Goal: Communication & Community: Connect with others

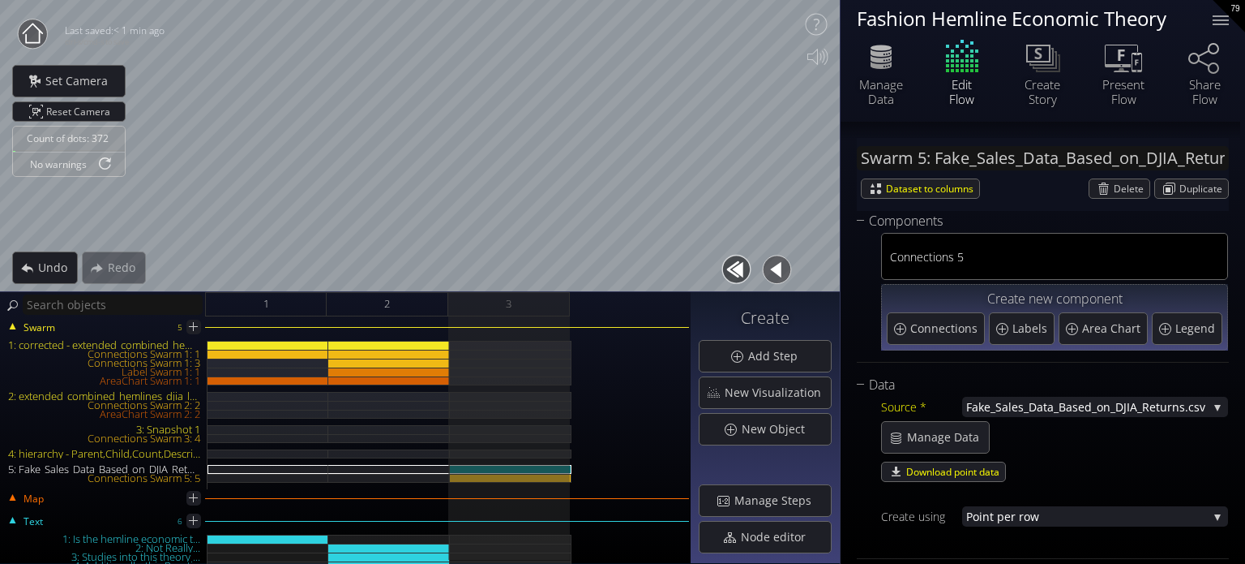
scroll to position [405, 0]
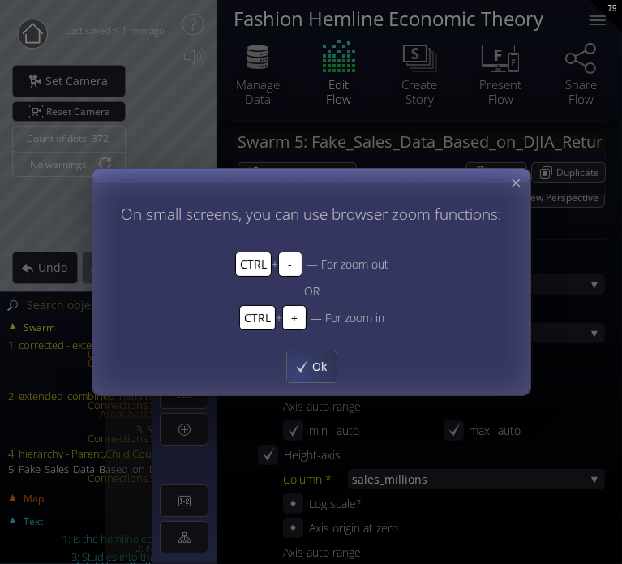
click at [295, 379] on div "Ok" at bounding box center [310, 366] width 49 height 31
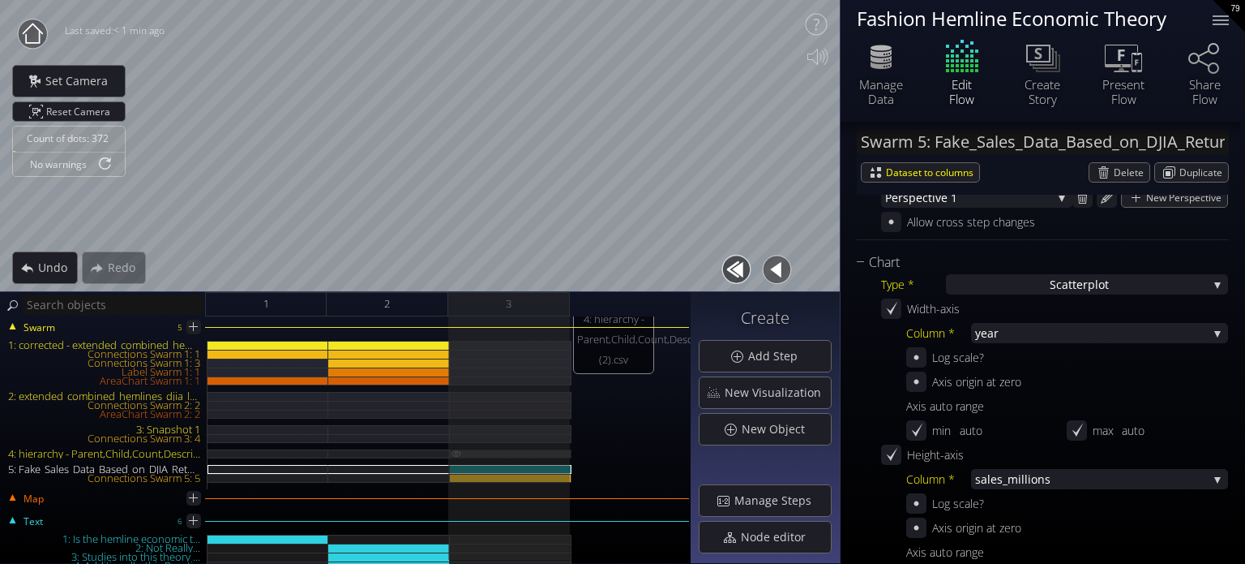
click at [456, 456] on img at bounding box center [456, 452] width 13 height 7
type input "Swarm 4: hierarchy - Parent,Child,Count,Description (2).csv"
type input "#02a4c5"
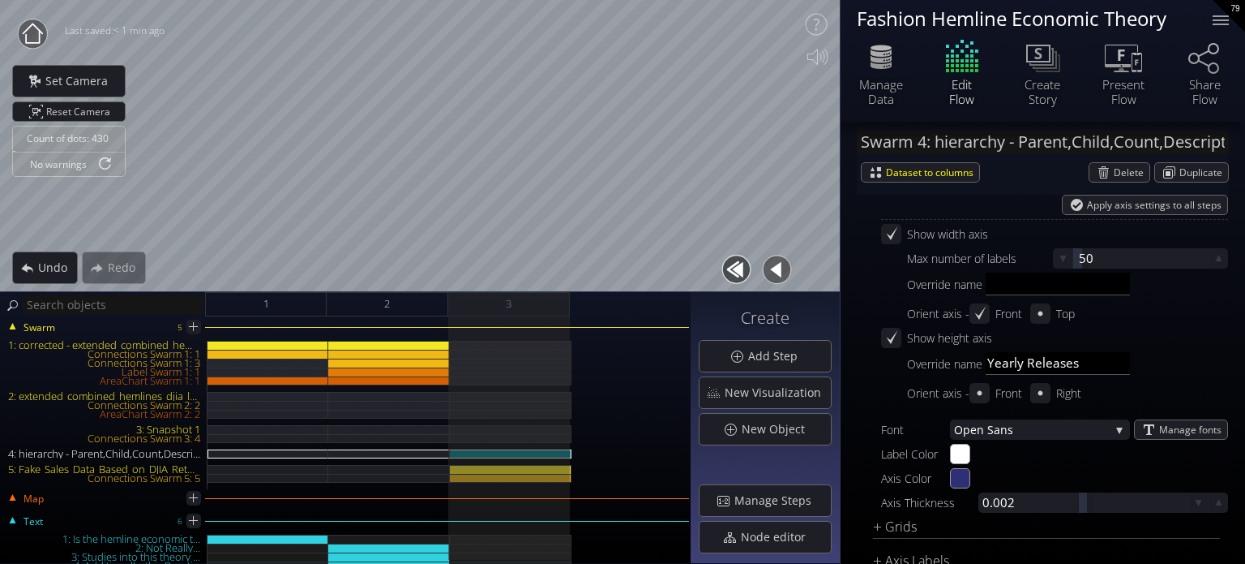
scroll to position [2404, 0]
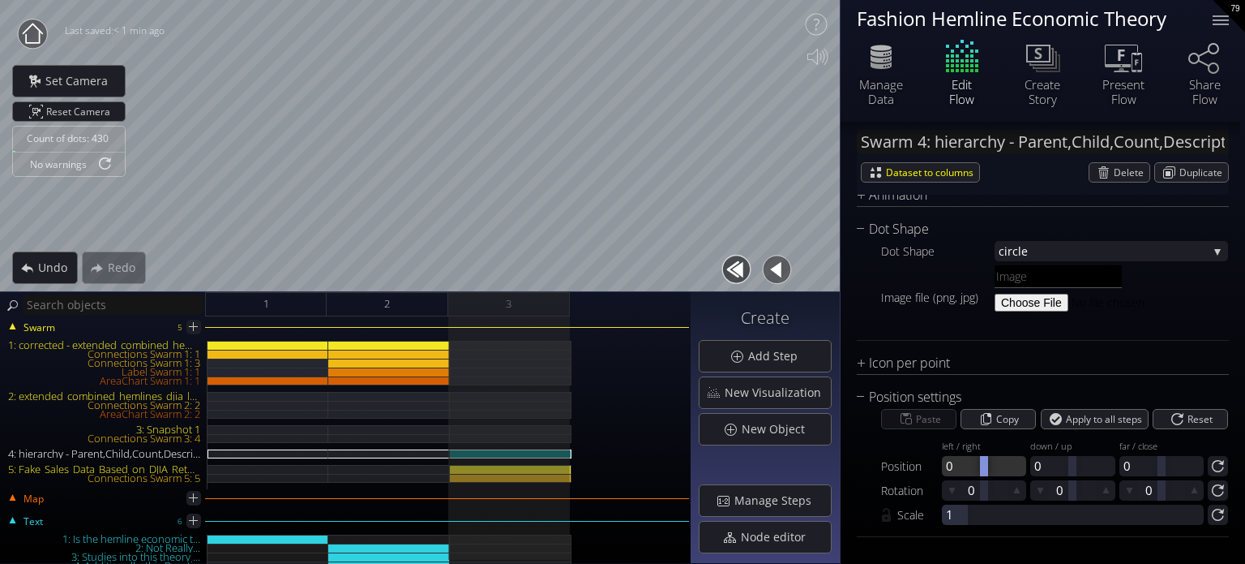
click at [995, 461] on div at bounding box center [984, 466] width 84 height 20
click at [985, 469] on div at bounding box center [984, 466] width 8 height 20
type input "-1"
click at [519, 472] on div "5: Fake_Sales_Data_Based_on_DJIA_Returns.csv" at bounding box center [511, 469] width 122 height 9
type input "Swarm 5: Fake_Sales_Data_Based_on_DJIA_Returns.csv"
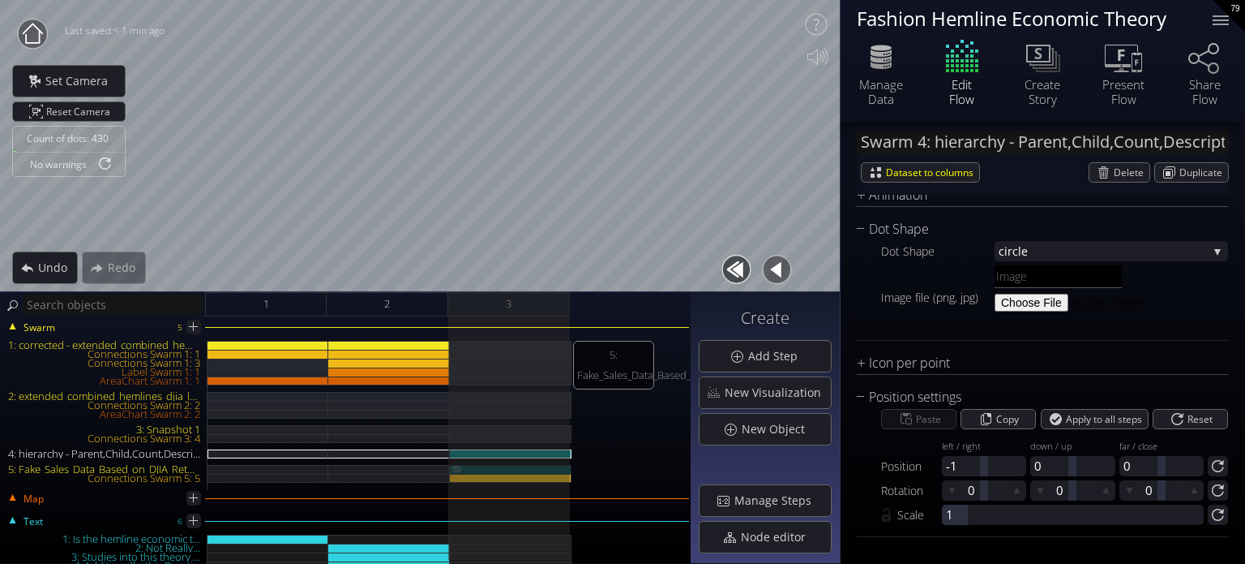
type input "#00ff00"
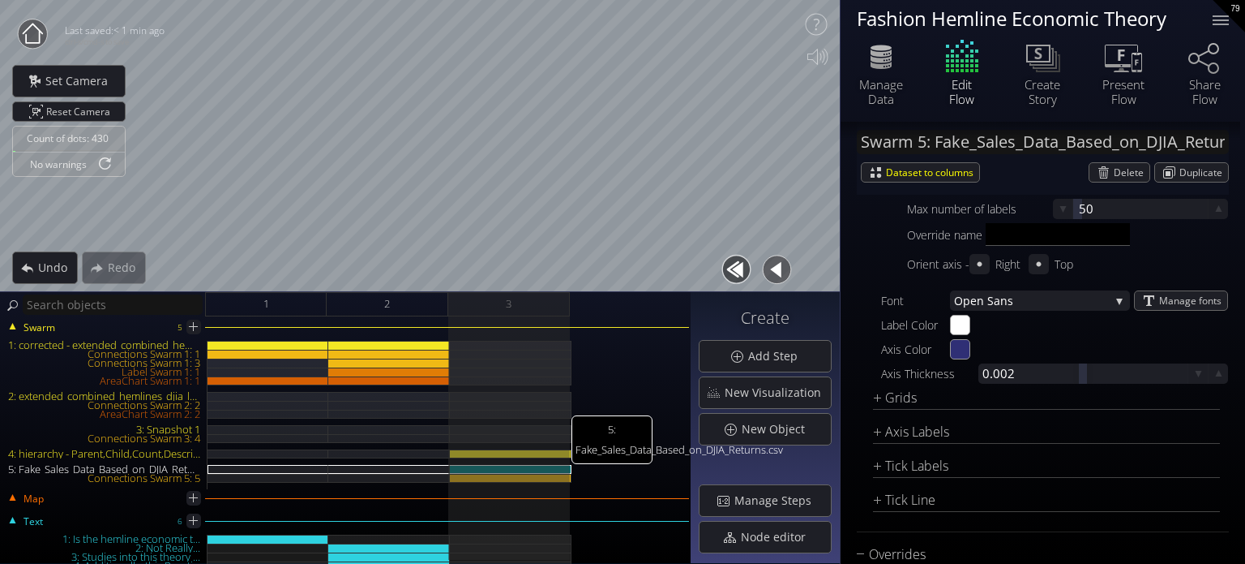
scroll to position [2889, 0]
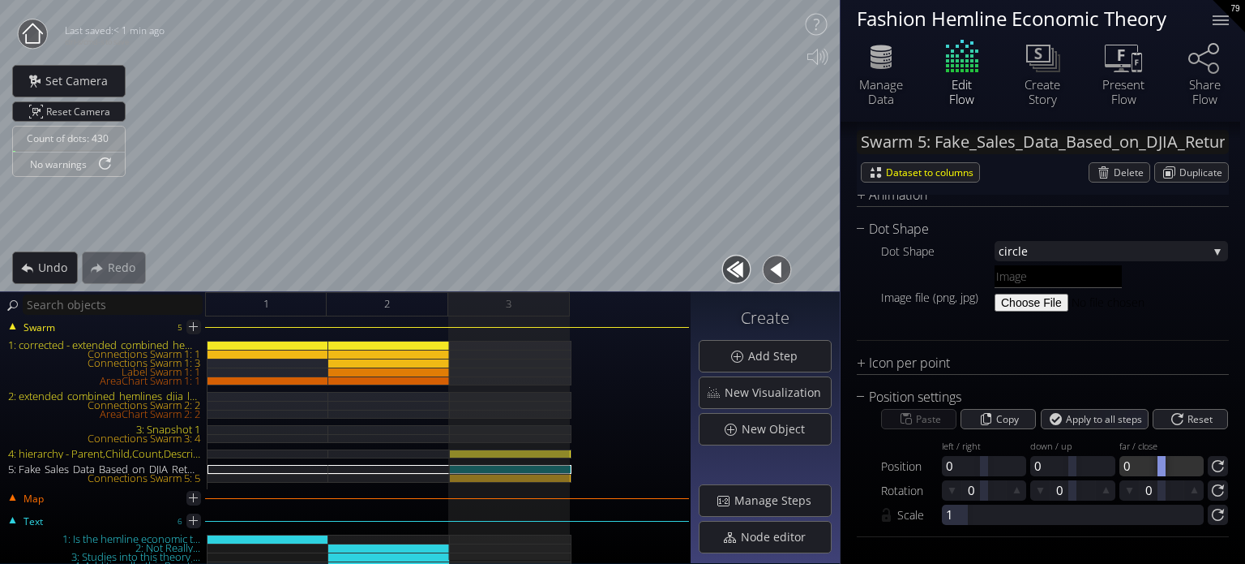
click at [1158, 460] on div at bounding box center [1162, 466] width 8 height 20
type input "0"
click at [999, 470] on div at bounding box center [984, 466] width 84 height 20
type input "1"
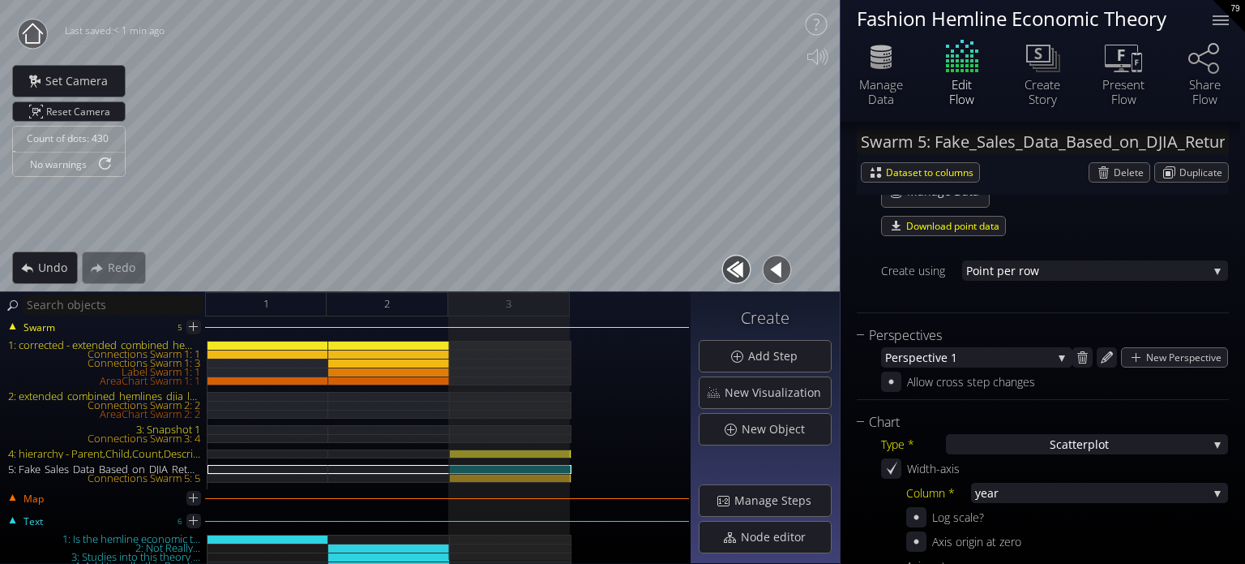
scroll to position [123, 0]
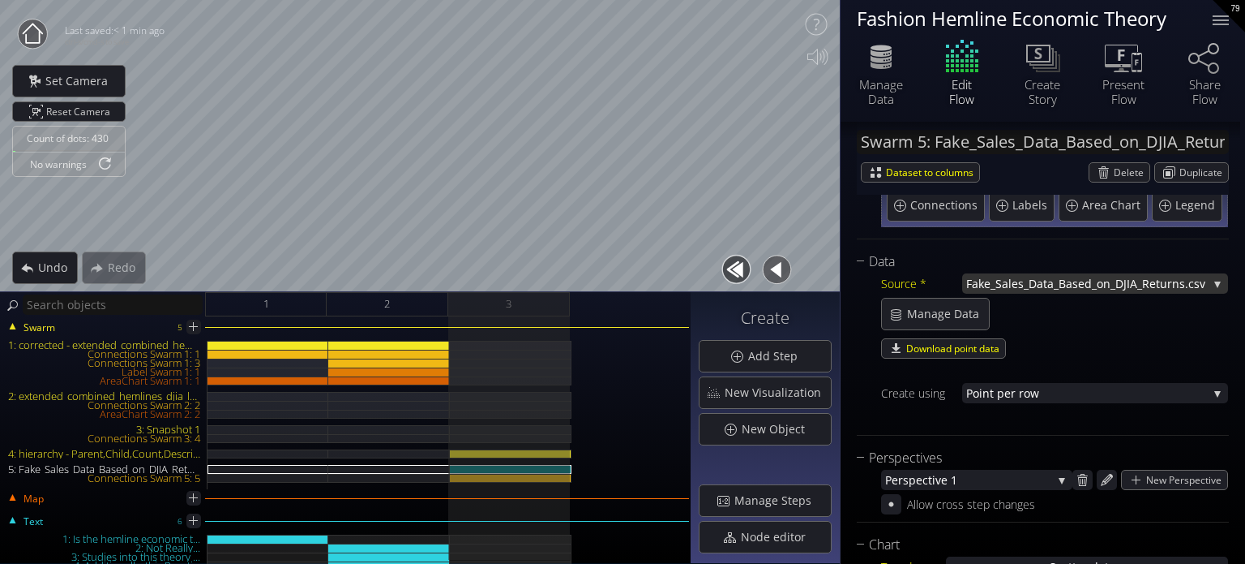
click at [1051, 278] on span "Fake_Sales_Data_Based_on_DJIA_R" at bounding box center [1058, 283] width 183 height 20
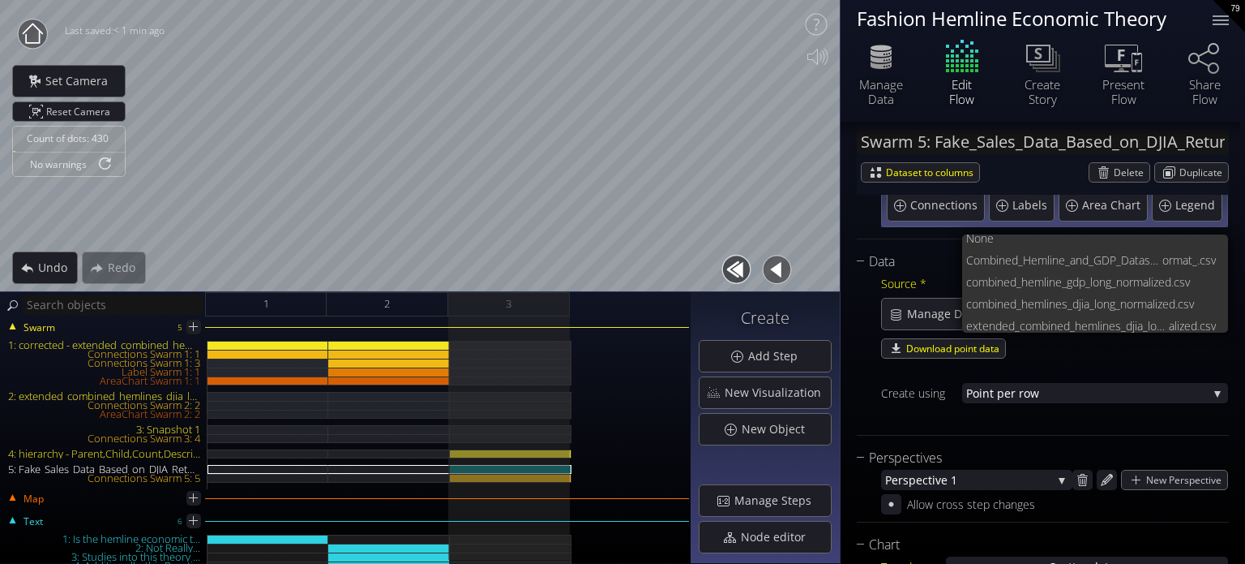
scroll to position [109, 0]
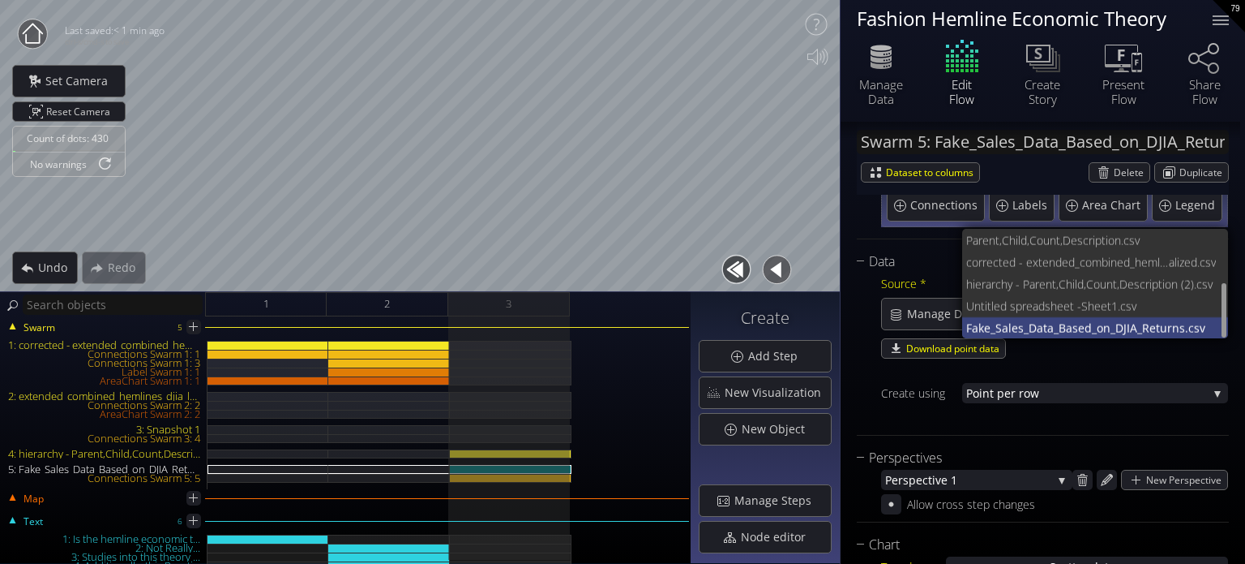
click at [1056, 327] on span "Fake_Sales_Data_Based_on_DJIA_R" at bounding box center [1058, 328] width 183 height 22
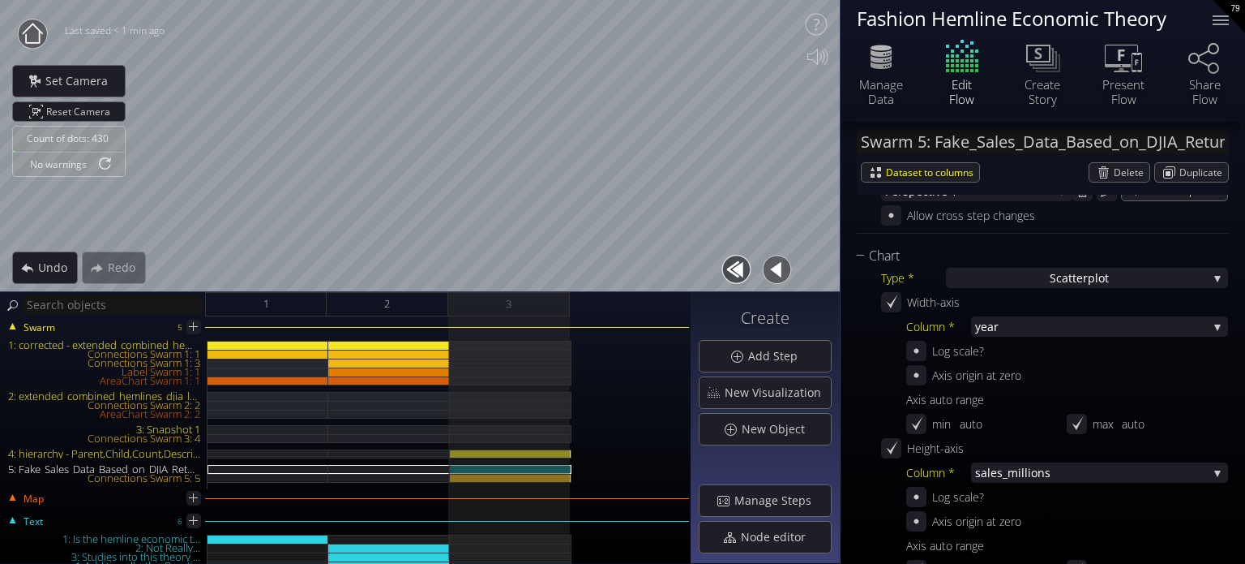
scroll to position [421, 0]
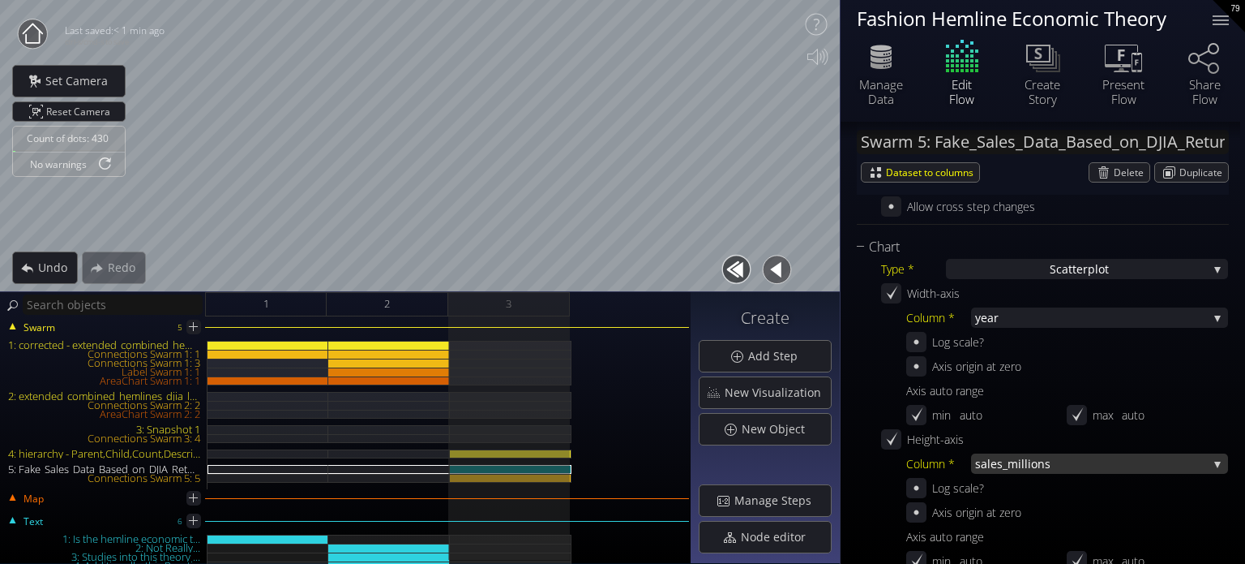
click at [1027, 453] on span "s_millions" at bounding box center [1102, 463] width 211 height 20
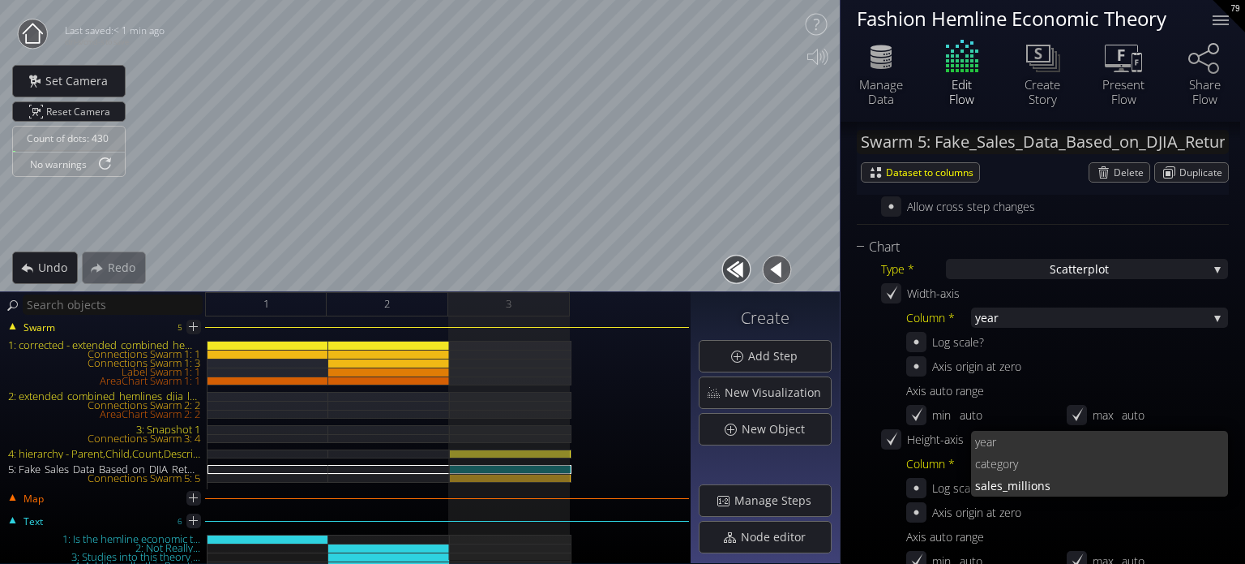
scroll to position [0, 0]
click at [1027, 486] on span "s_millions" at bounding box center [1106, 485] width 219 height 22
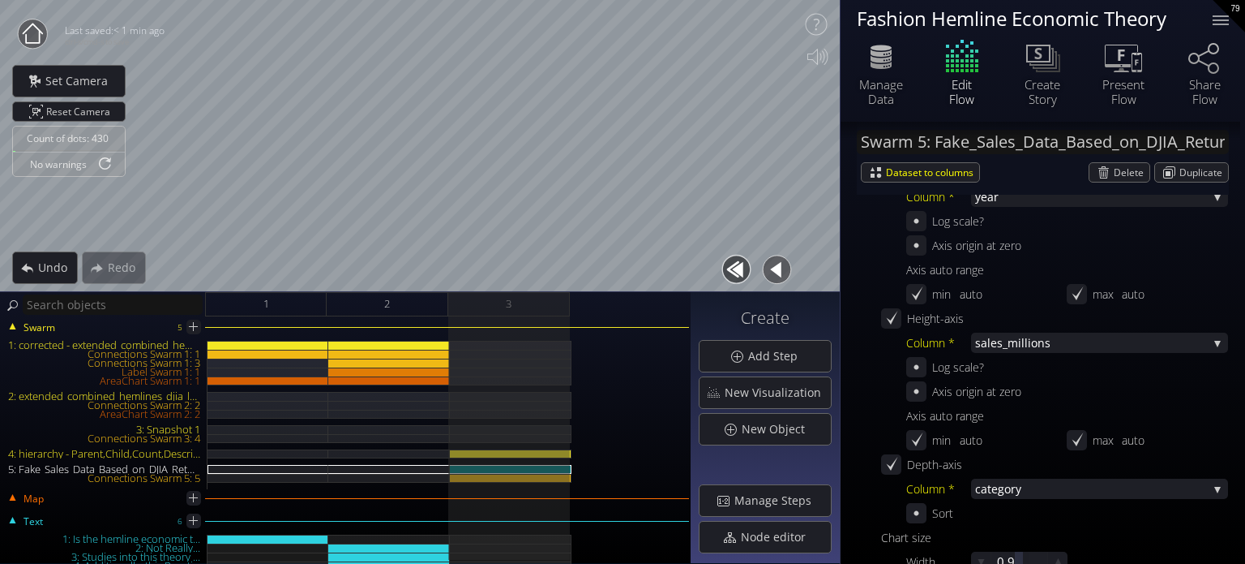
scroll to position [560, 0]
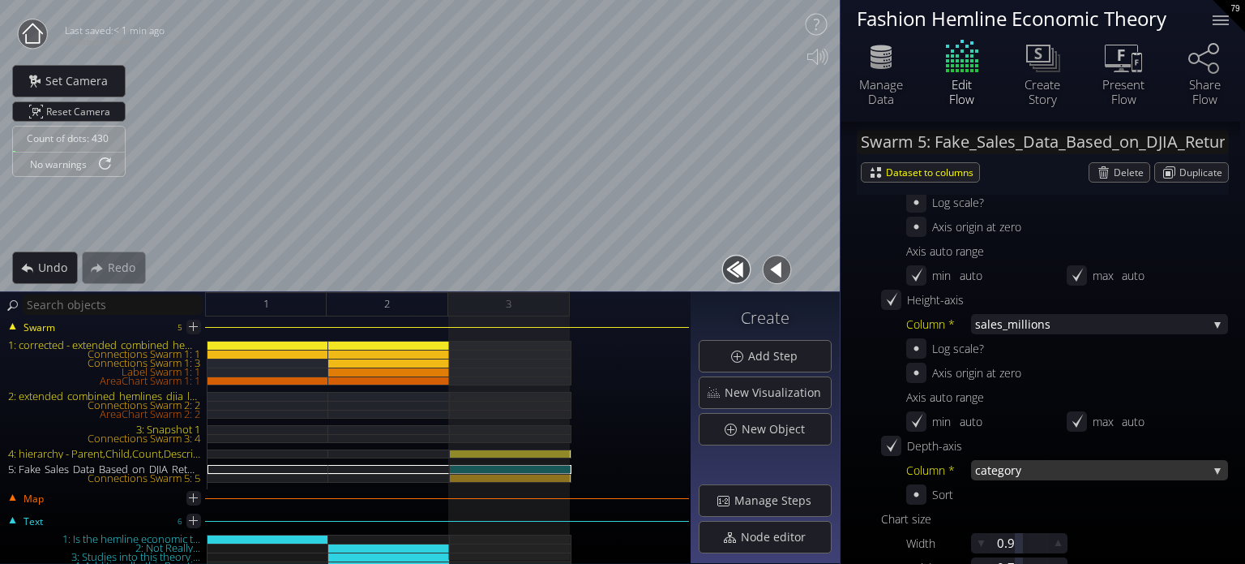
click at [1035, 474] on span "ry" at bounding box center [1109, 470] width 197 height 20
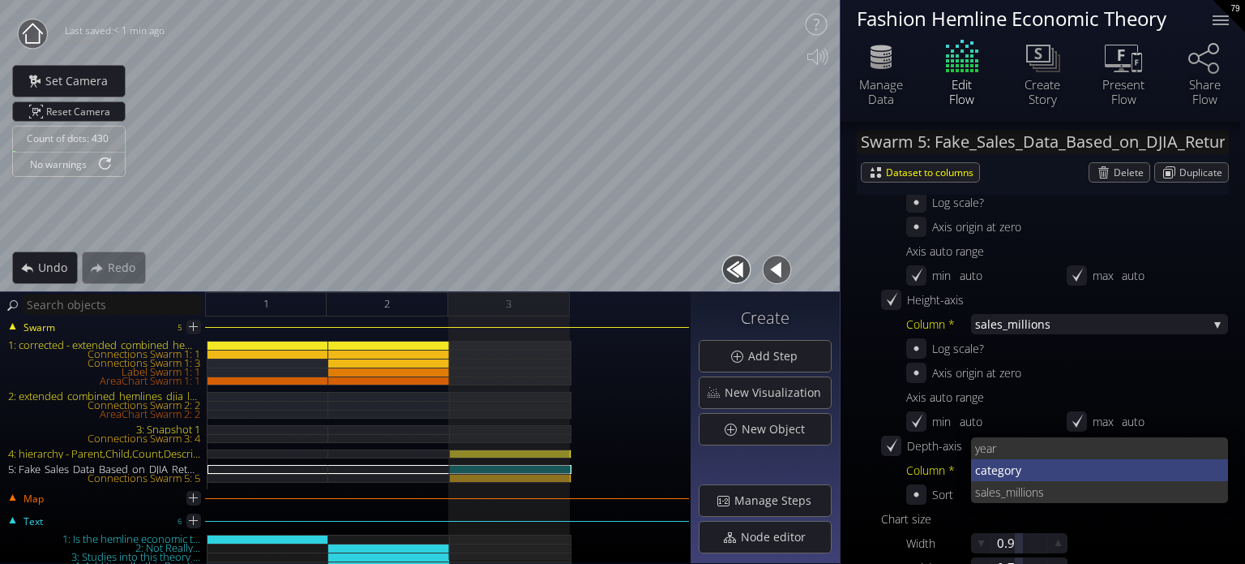
click at [1039, 466] on span "ry" at bounding box center [1113, 470] width 205 height 22
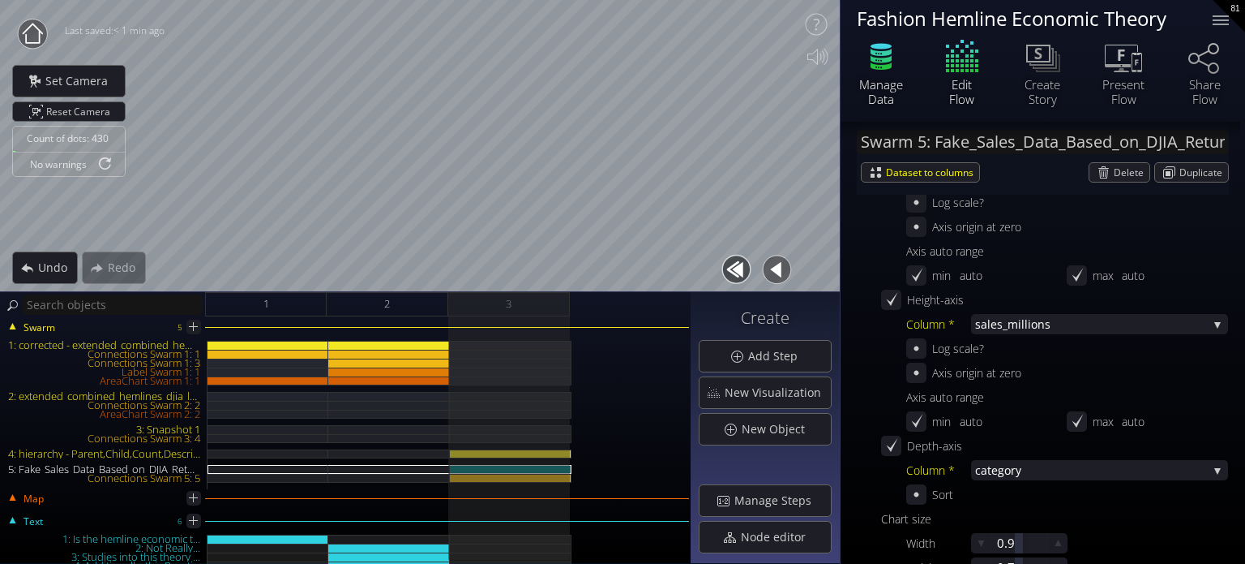
click at [889, 88] on div "Manage Data" at bounding box center [881, 91] width 57 height 29
click at [267, 298] on span "1" at bounding box center [267, 304] width 6 height 20
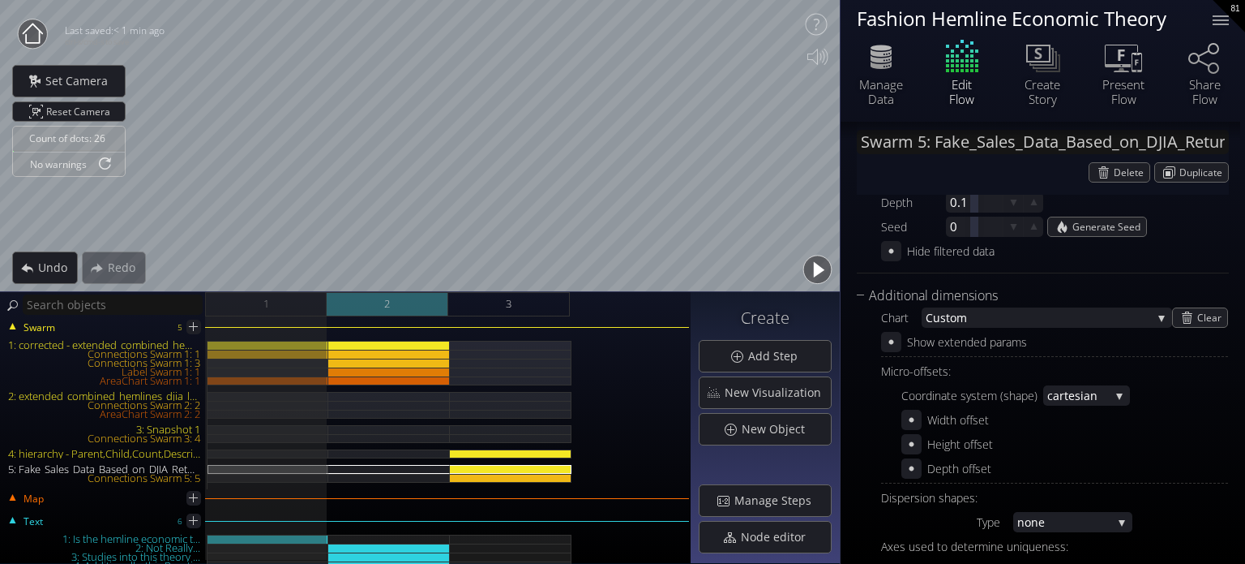
click at [381, 304] on div "2" at bounding box center [388, 304] width 122 height 24
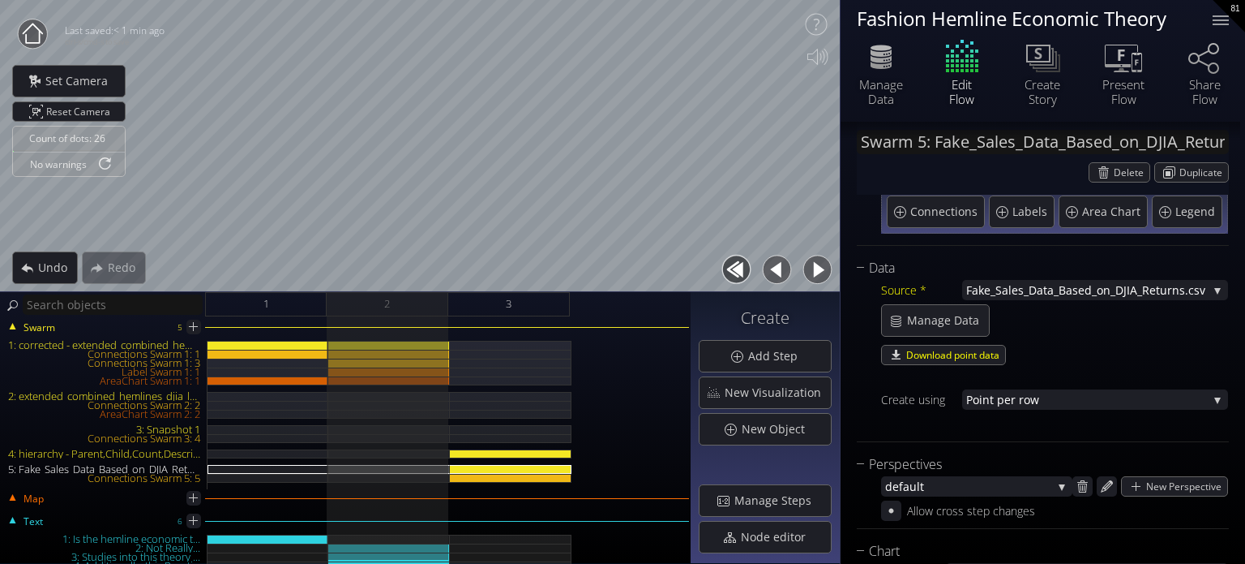
scroll to position [67, 0]
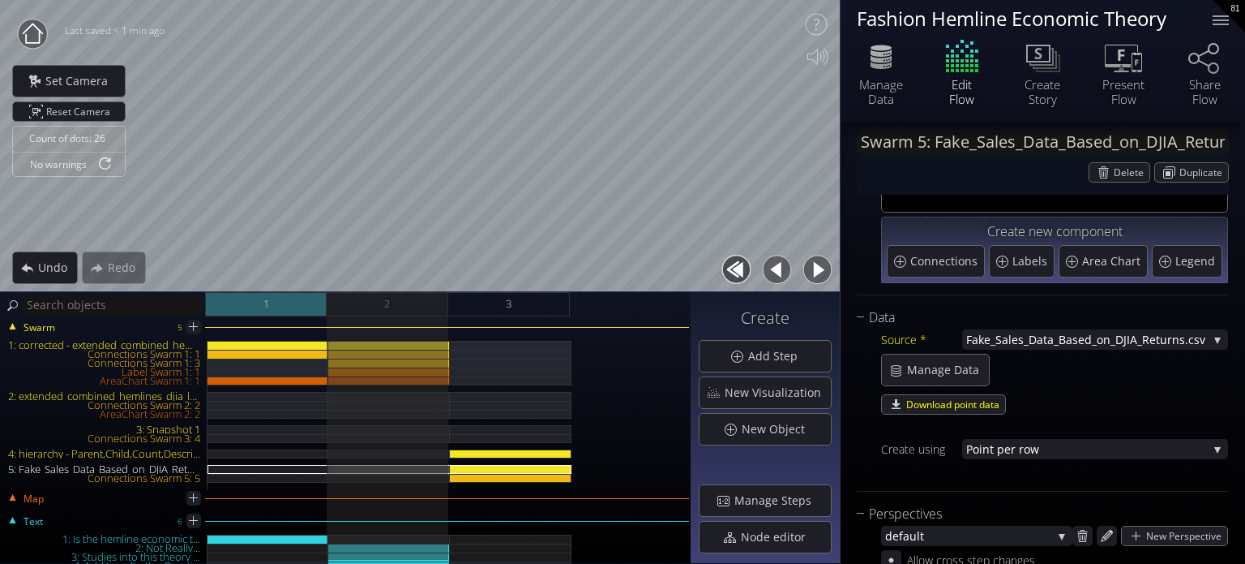
click at [284, 302] on div "1" at bounding box center [266, 304] width 122 height 24
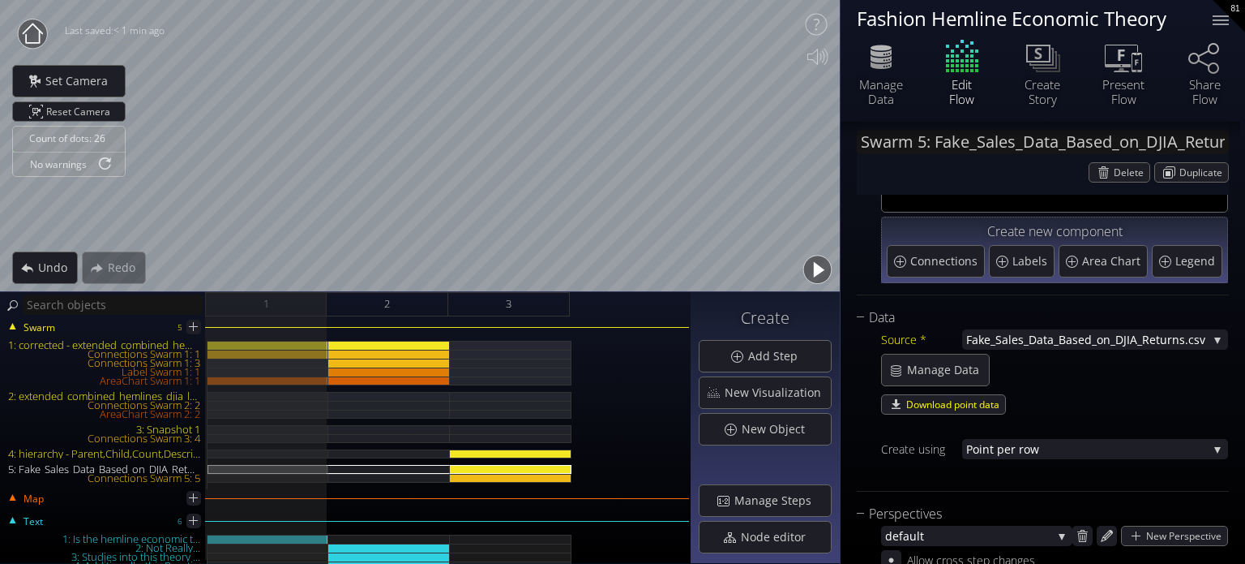
scroll to position [0, 0]
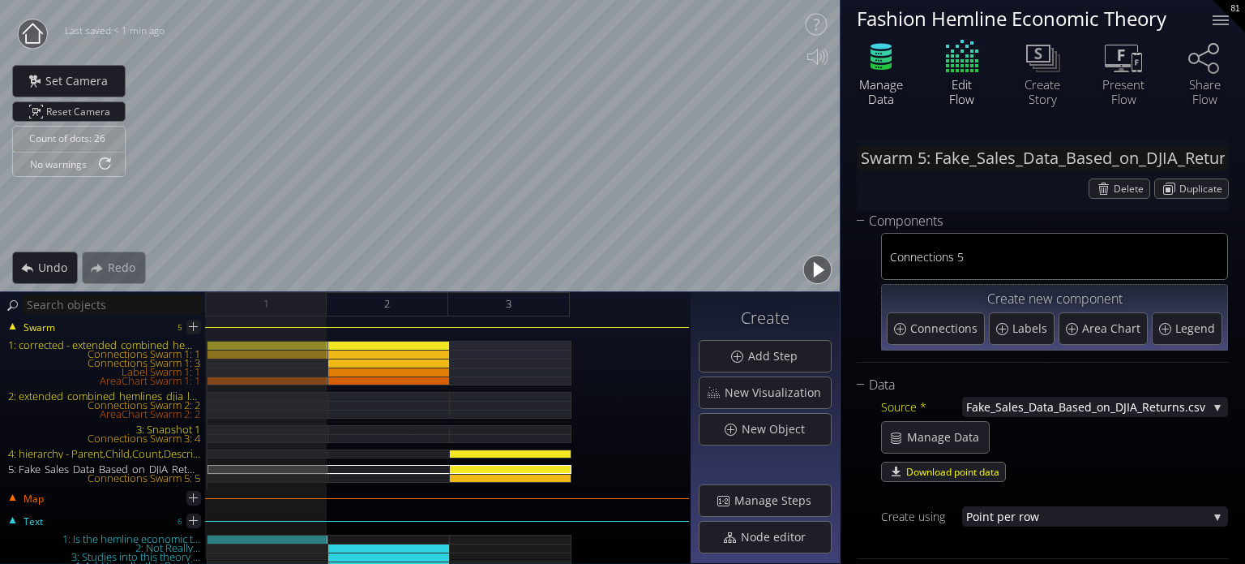
click at [892, 74] on icon at bounding box center [881, 56] width 49 height 41
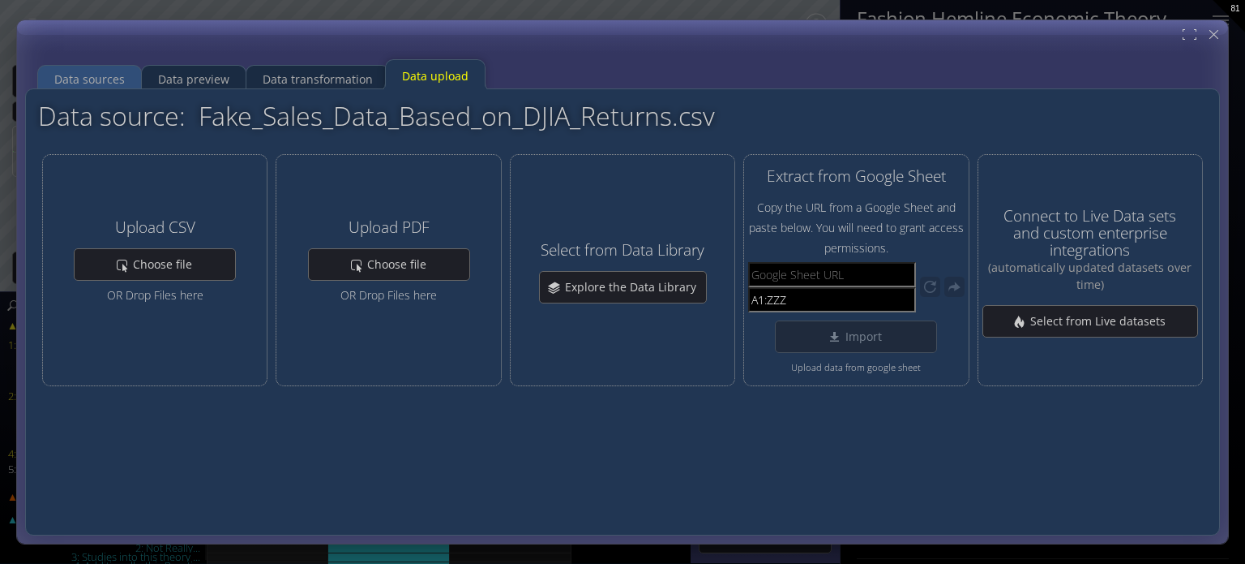
click at [123, 75] on div "Data sources" at bounding box center [89, 79] width 103 height 32
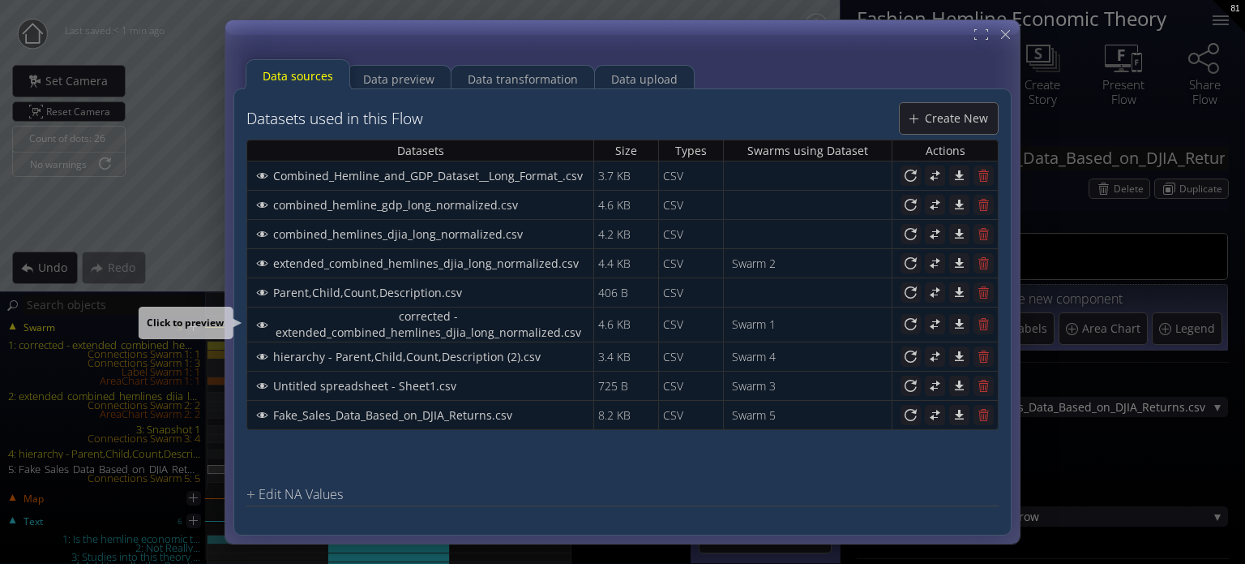
click at [393, 333] on span "corrected - extended_combined_hemlines_djia_long_normalized.csv" at bounding box center [432, 324] width 320 height 32
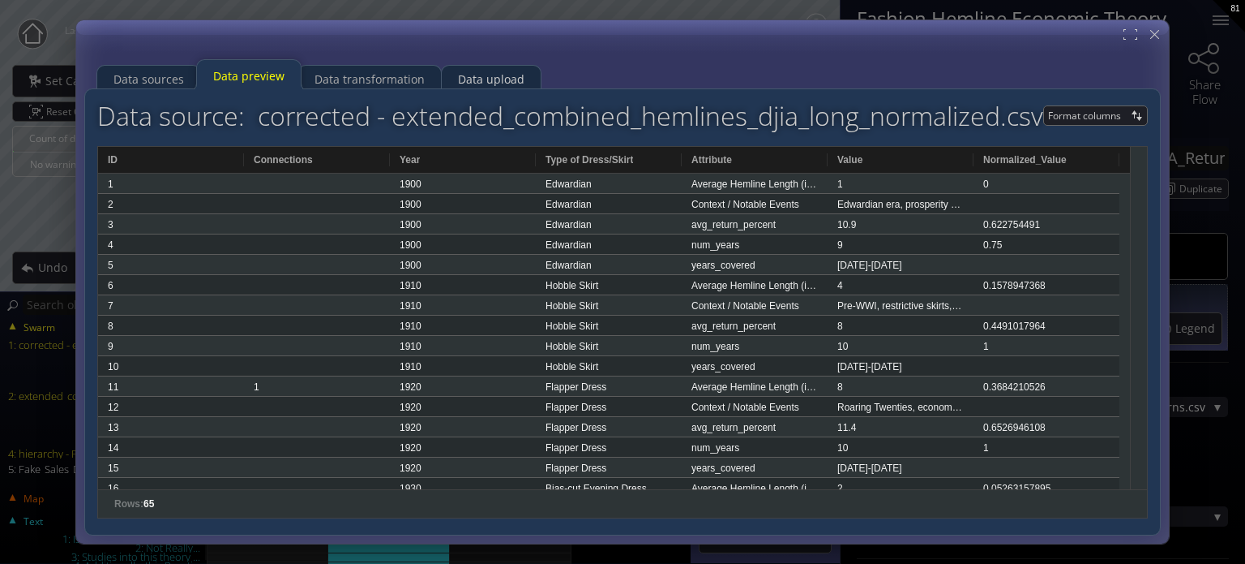
drag, startPoint x: 457, startPoint y: 76, endPoint x: 441, endPoint y: 64, distance: 20.3
click at [442, 64] on div "Data upload" at bounding box center [491, 79] width 99 height 32
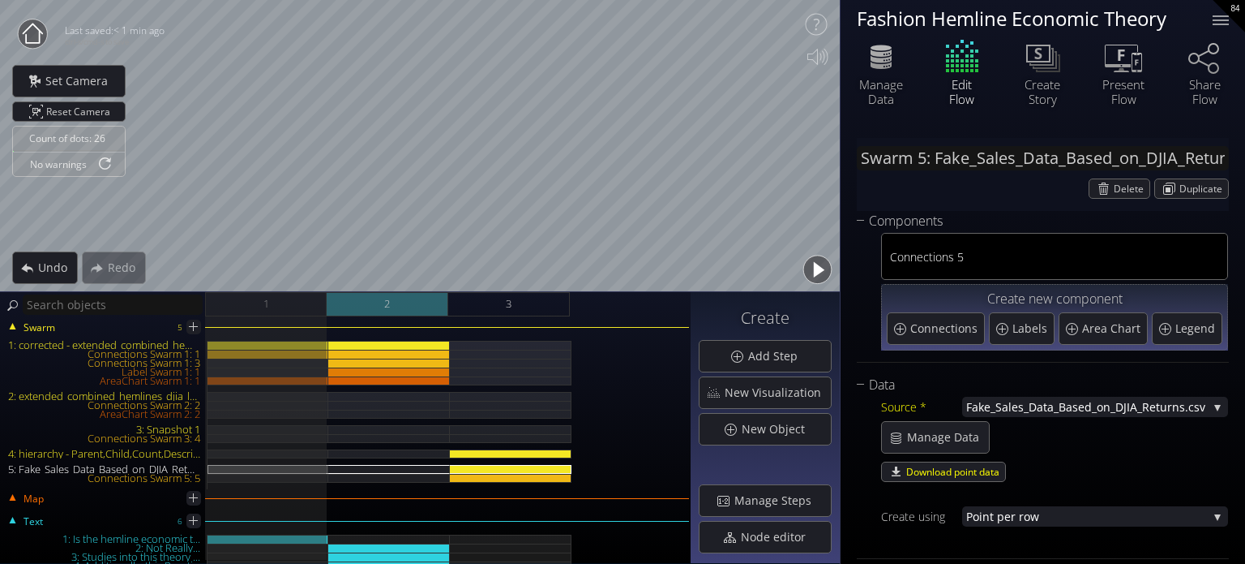
click at [376, 311] on div "2" at bounding box center [388, 304] width 122 height 24
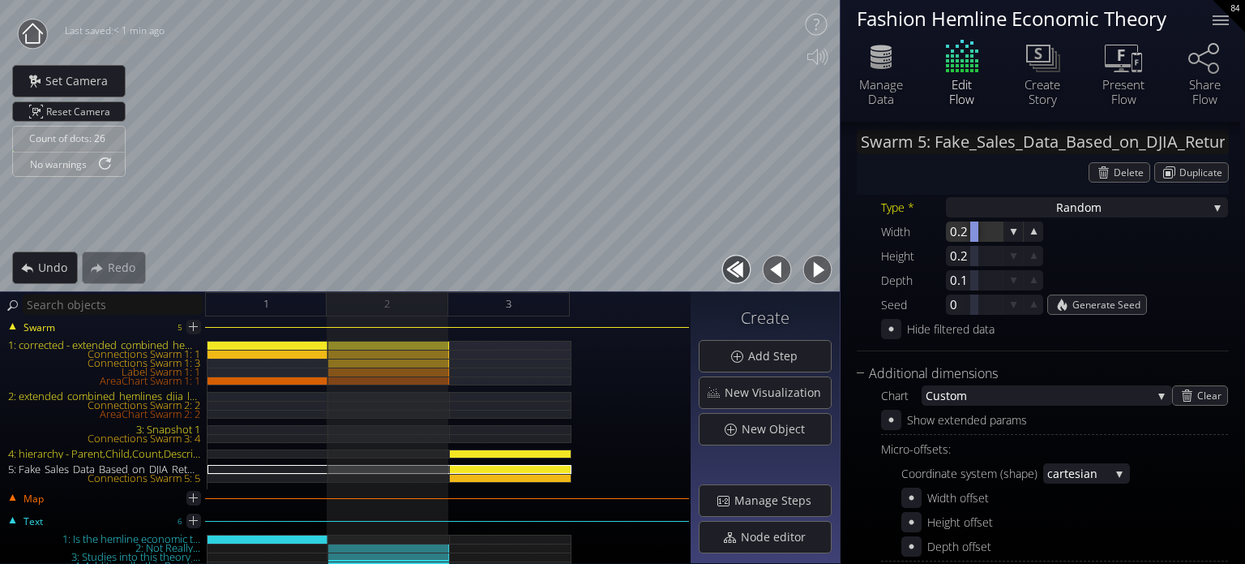
scroll to position [499, 0]
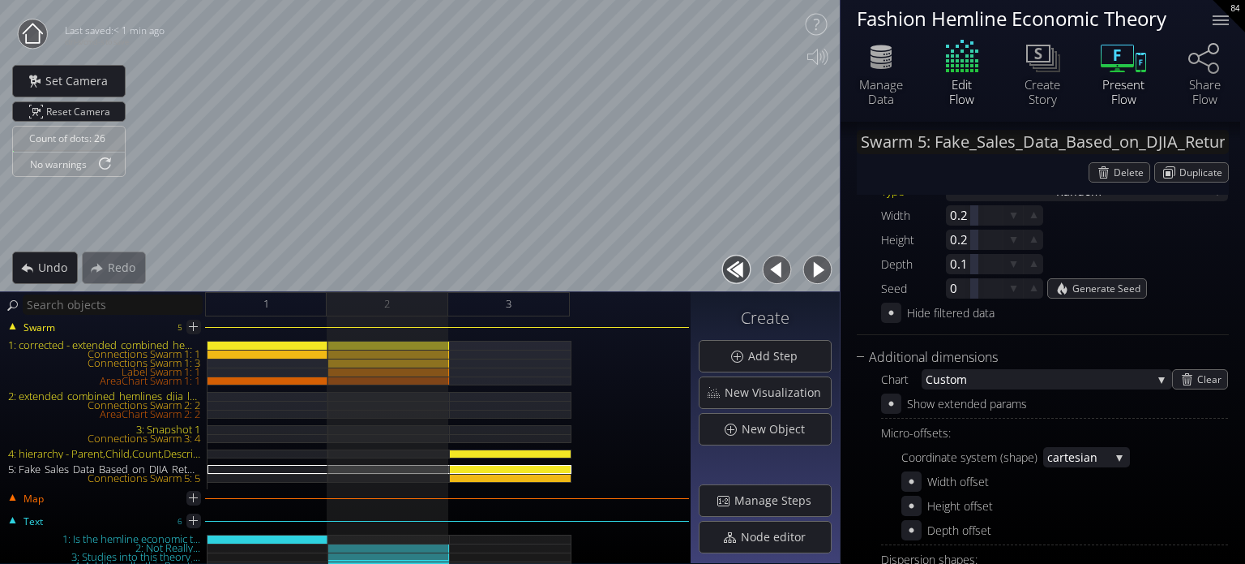
click at [1133, 77] on div "Present Flow" at bounding box center [1123, 91] width 57 height 29
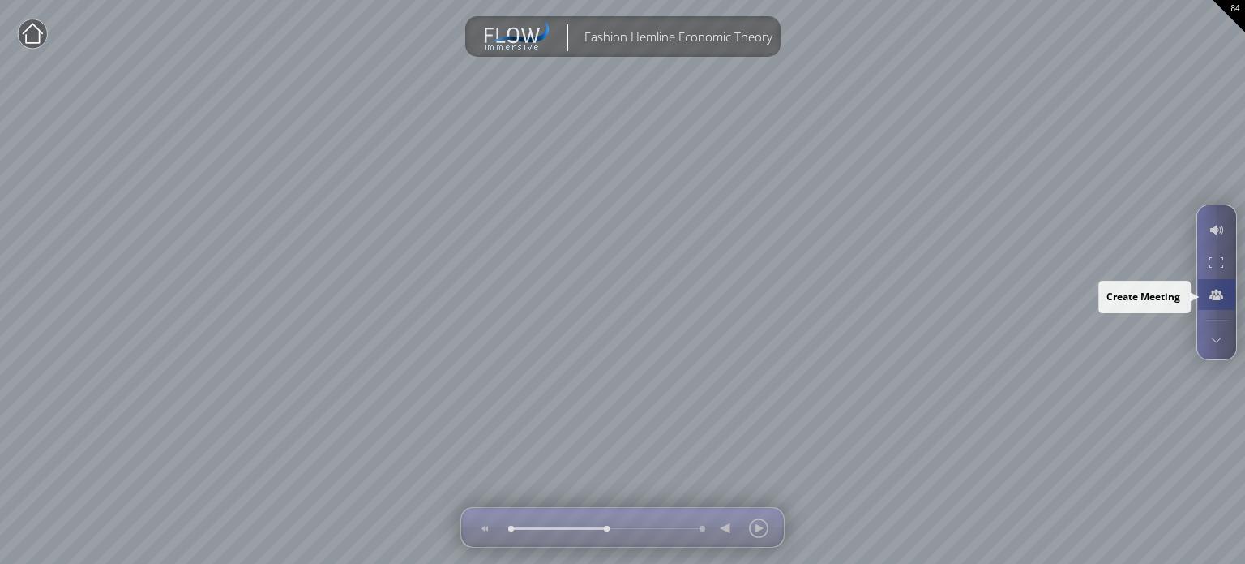
click at [1232, 289] on div at bounding box center [1217, 294] width 39 height 32
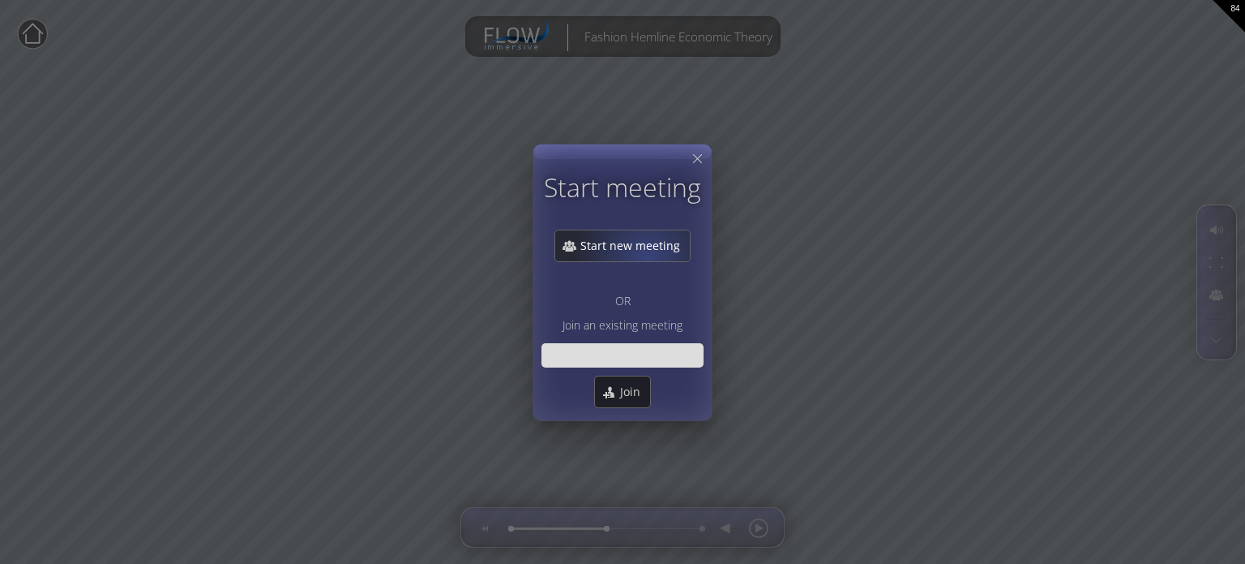
click at [649, 255] on div "Start new meeting" at bounding box center [622, 245] width 135 height 31
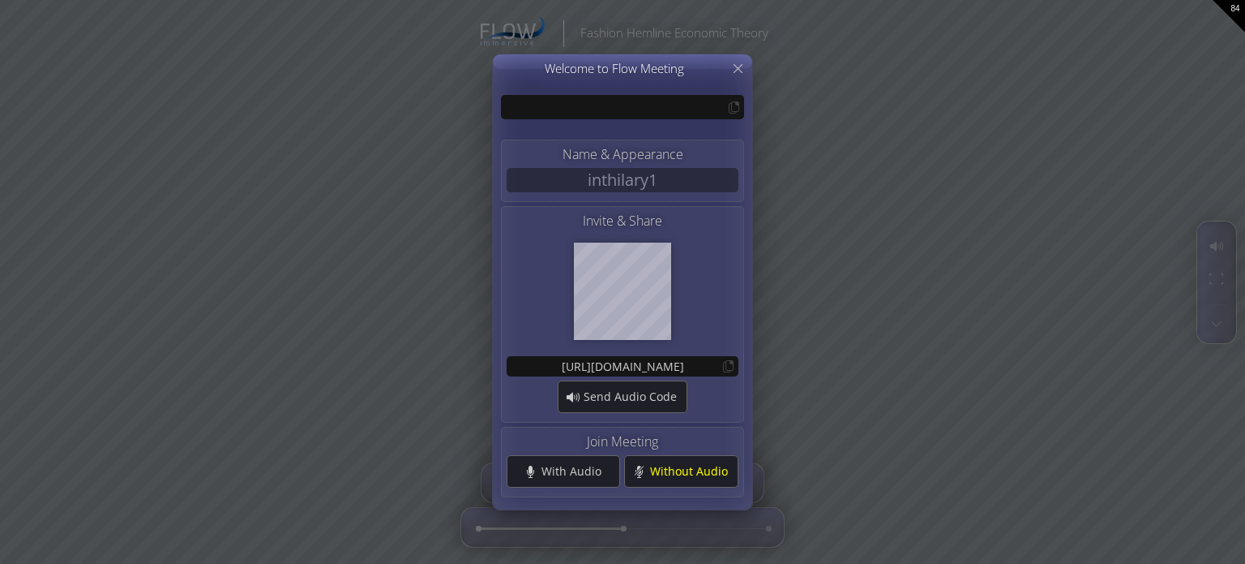
click at [508, 529] on div "Name & Appearance inthilary1 Invite & Share [URL][DOMAIN_NAME] Send Audio Code …" at bounding box center [622, 282] width 1245 height 564
type input "JRANS"
type input "[URL][DOMAIN_NAME]"
click at [688, 479] on div "Without Audio" at bounding box center [681, 471] width 113 height 31
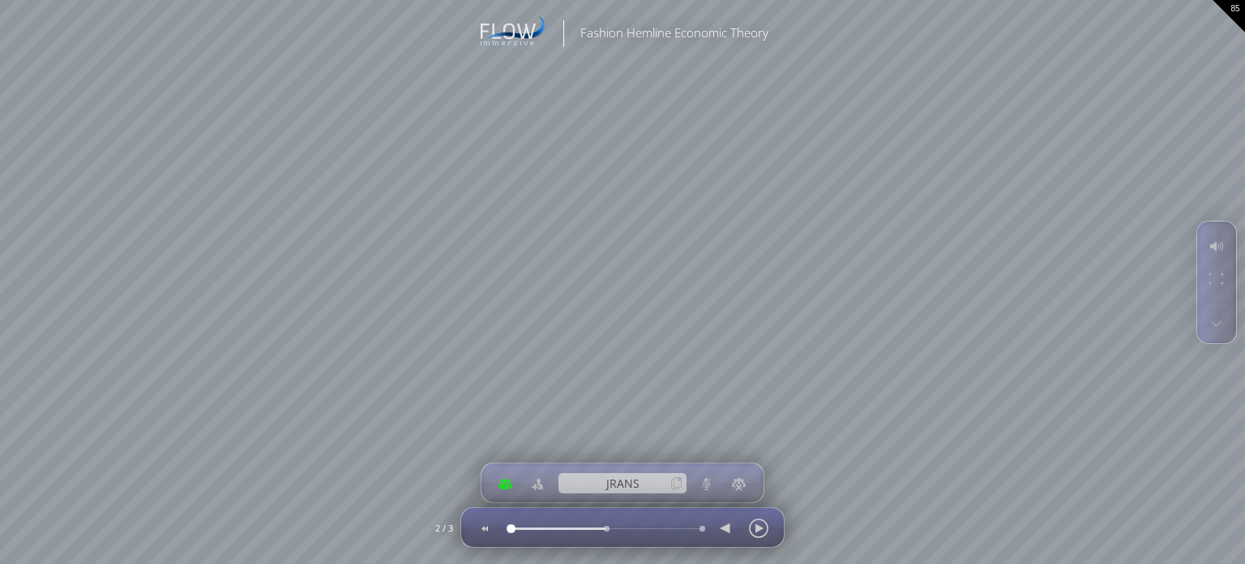
click at [510, 528] on div at bounding box center [510, 528] width 0 height 0
click at [691, 531] on div at bounding box center [622, 527] width 306 height 39
click at [710, 529] on div at bounding box center [742, 527] width 66 height 39
click at [701, 528] on div at bounding box center [701, 528] width 0 height 0
click at [606, 528] on div at bounding box center [606, 528] width 0 height 0
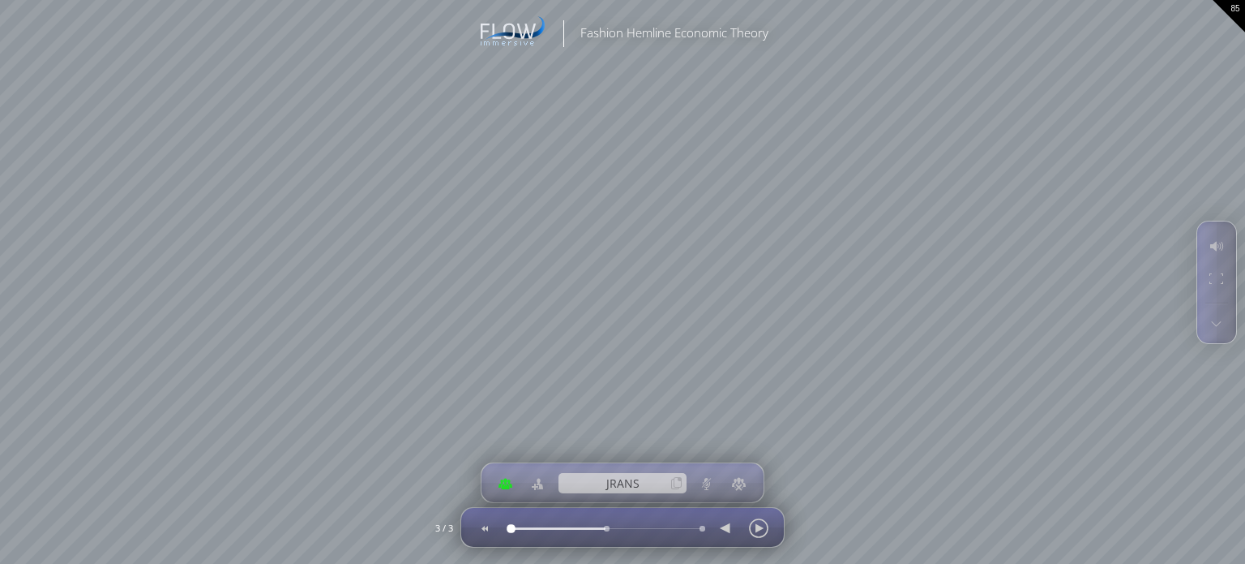
click at [510, 528] on div at bounding box center [510, 528] width 0 height 0
click at [701, 528] on div at bounding box center [701, 528] width 0 height 0
